Goal: Information Seeking & Learning: Check status

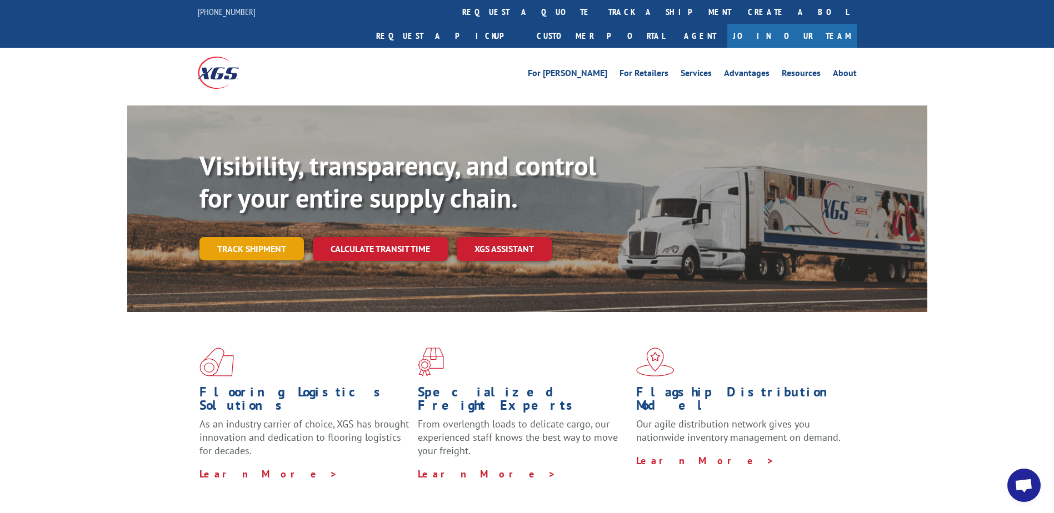
click at [251, 237] on link "Track shipment" at bounding box center [251, 248] width 104 height 23
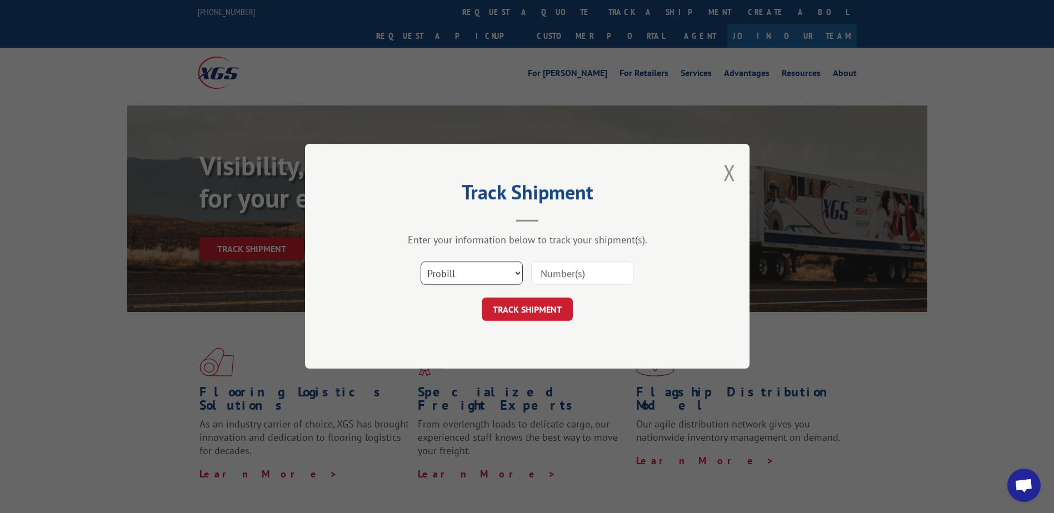
click at [487, 277] on select "Select category... Probill BOL PO" at bounding box center [472, 273] width 102 height 23
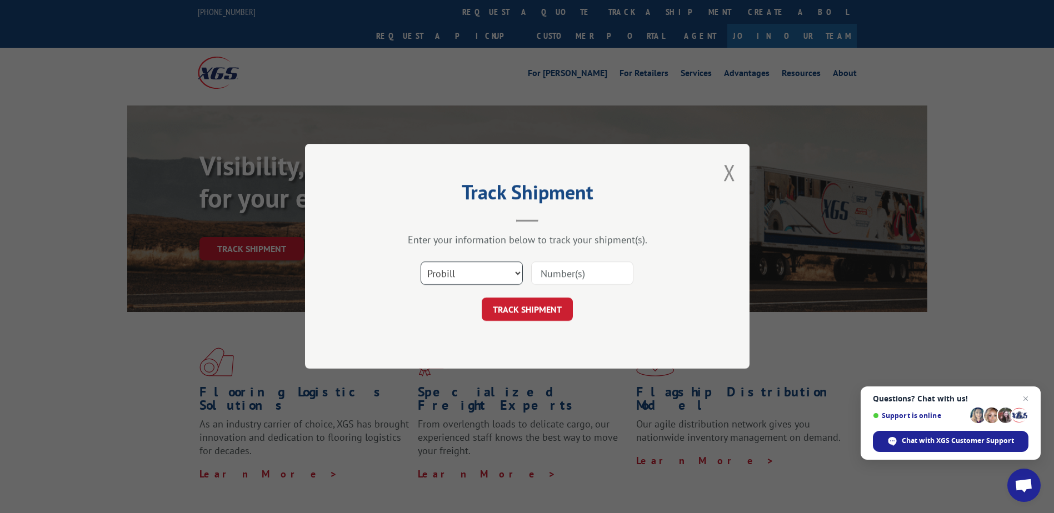
select select "bol"
click at [421, 262] on select "Select category... Probill BOL PO" at bounding box center [472, 273] width 102 height 23
click at [582, 275] on input at bounding box center [582, 273] width 102 height 23
click at [583, 277] on input at bounding box center [582, 273] width 102 height 23
click at [584, 277] on input at bounding box center [582, 273] width 102 height 23
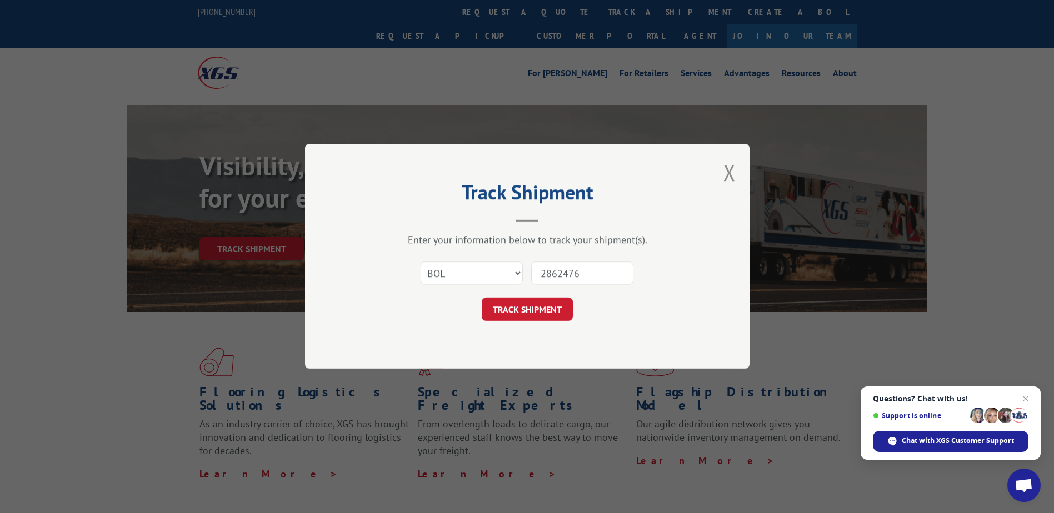
type input "2862476"
click at [565, 306] on button "TRACK SHIPMENT" at bounding box center [527, 309] width 91 height 23
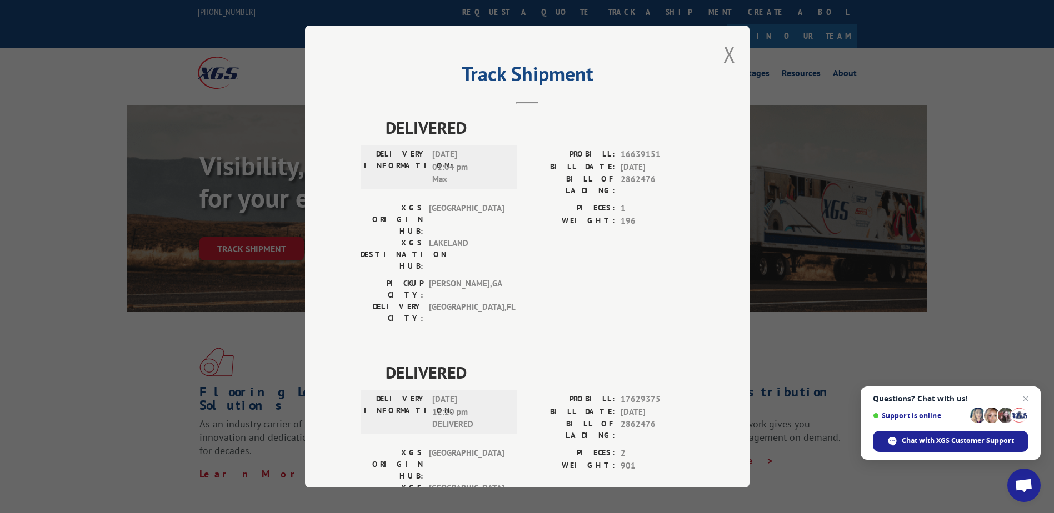
click at [669, 460] on span "901" at bounding box center [657, 466] width 73 height 13
